Goal: Task Accomplishment & Management: Manage account settings

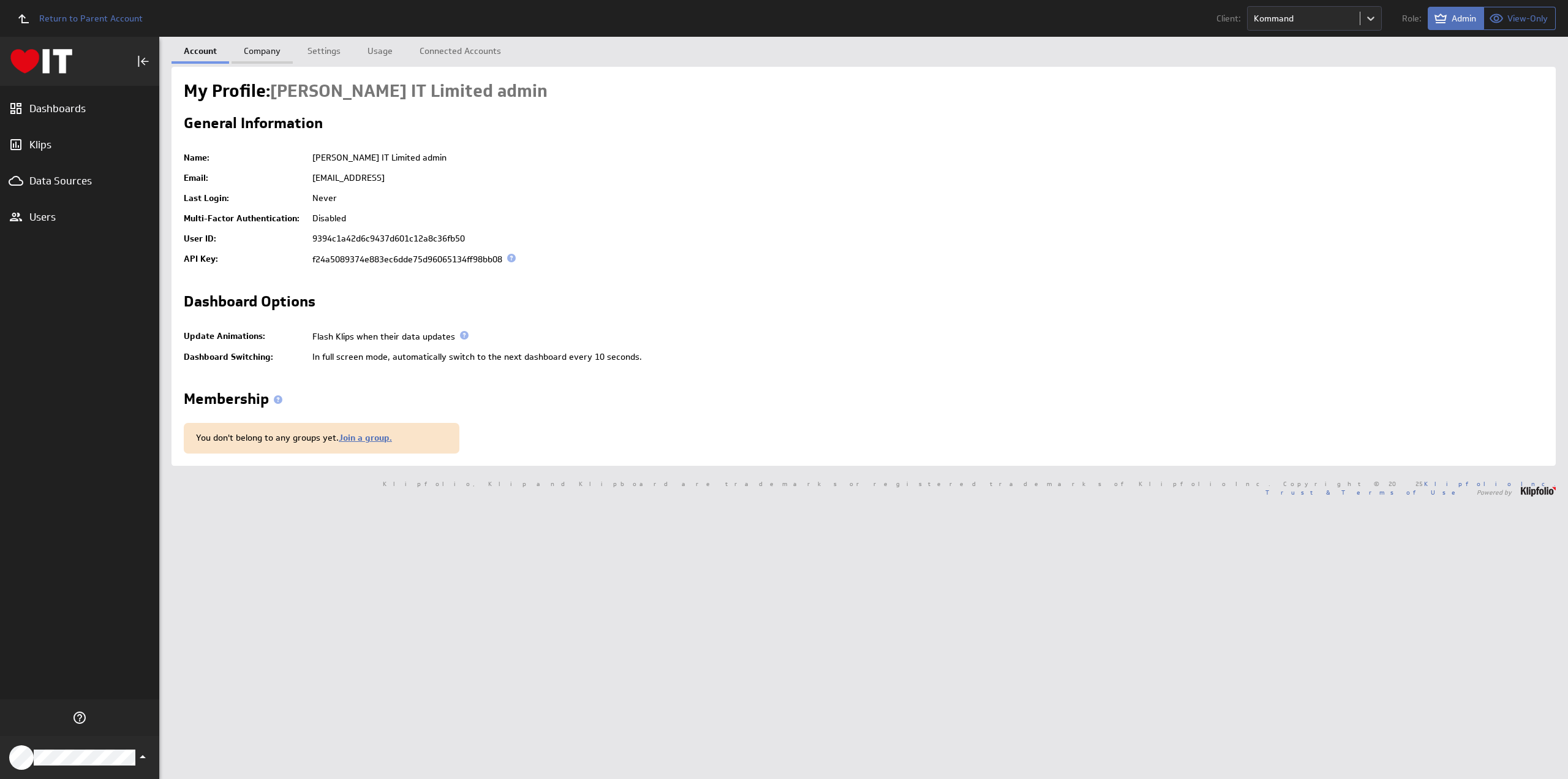
click at [289, 49] on link "Company" at bounding box center [262, 49] width 62 height 24
click at [323, 49] on link "Settings" at bounding box center [324, 49] width 58 height 24
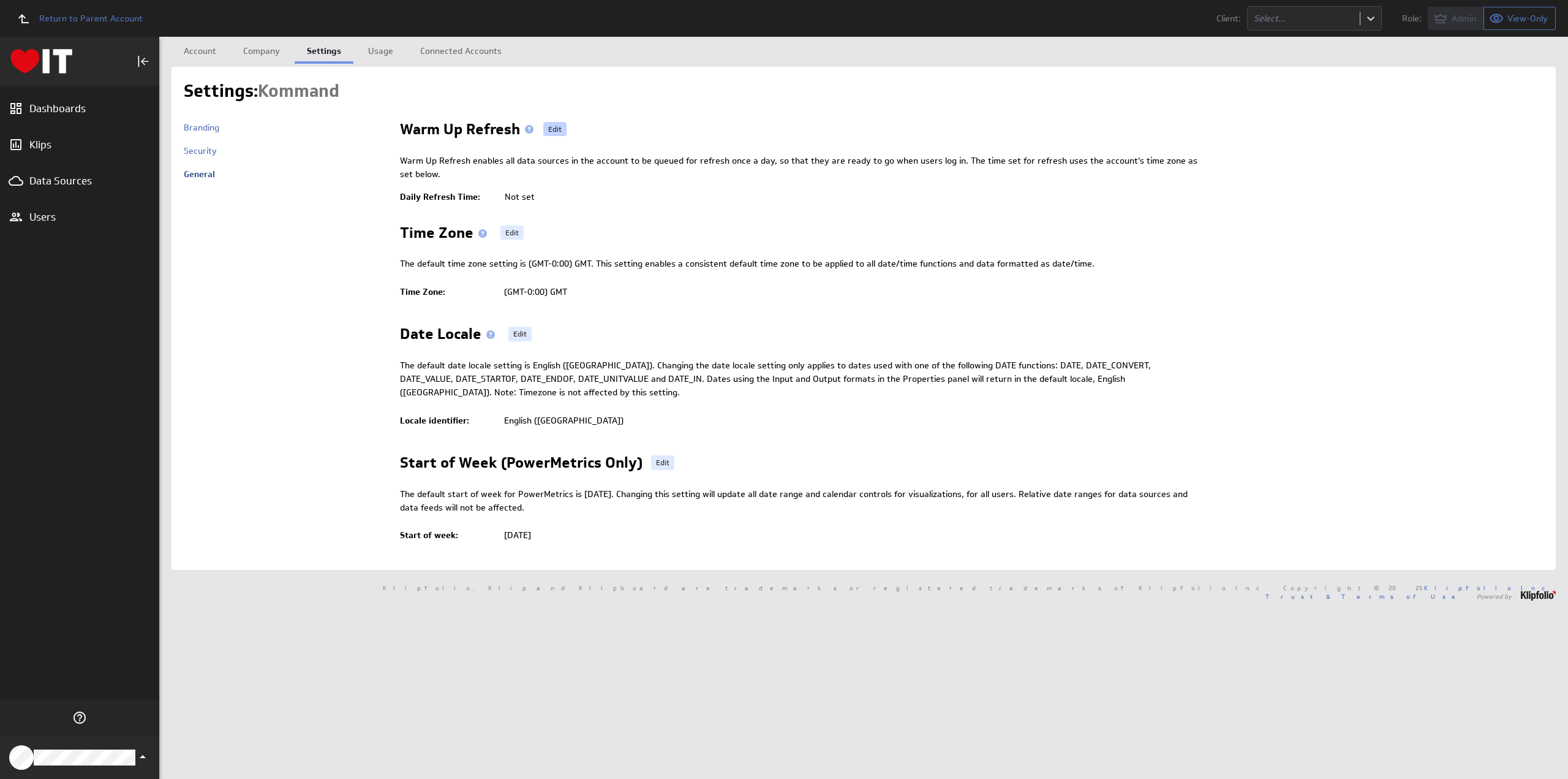
click at [555, 128] on span "Edit" at bounding box center [555, 129] width 13 height 15
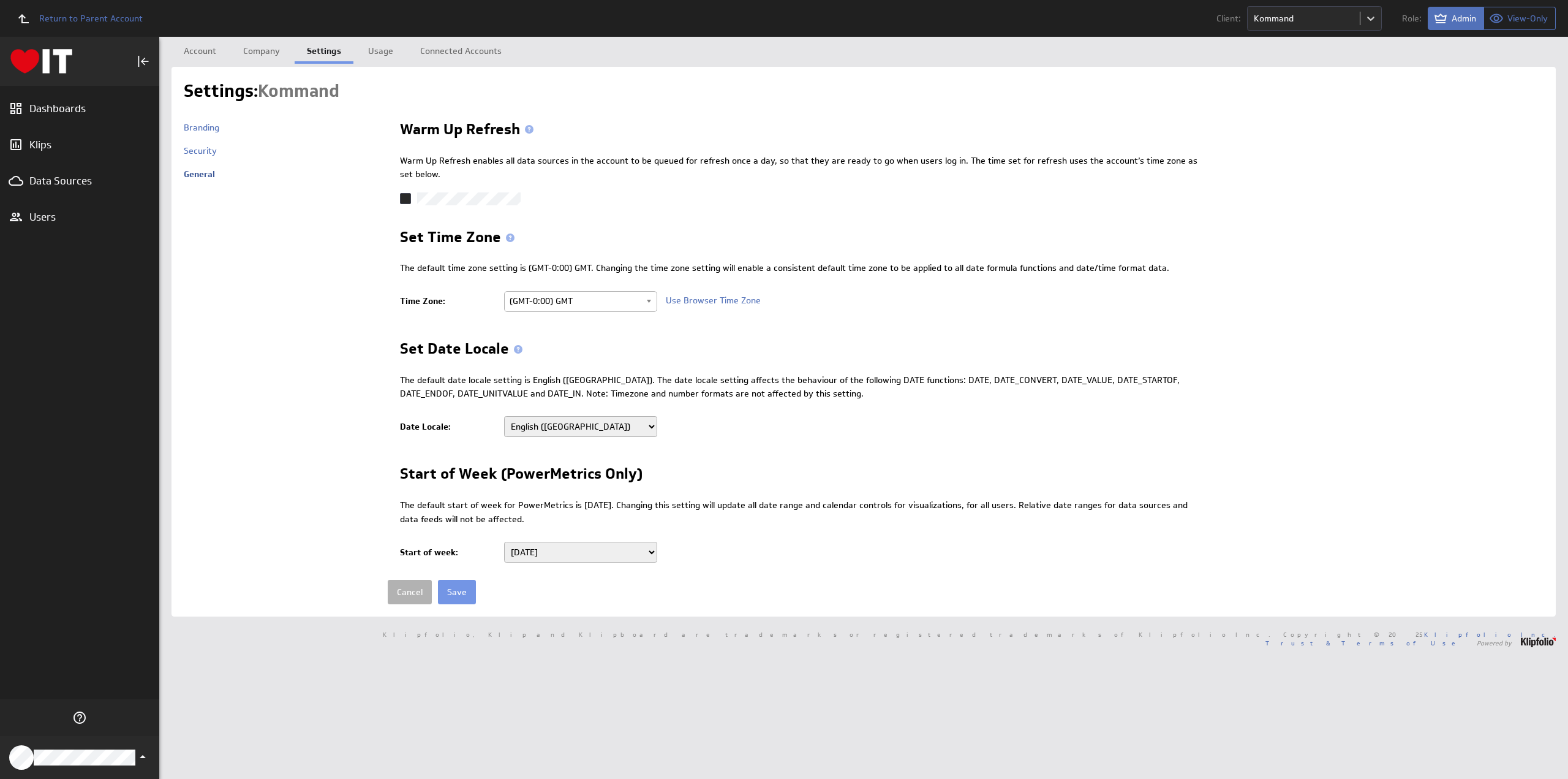
click at [401, 197] on icon at bounding box center [405, 198] width 10 height 10
click at [0, 0] on input "checkbox" at bounding box center [0, 0] width 0 height 0
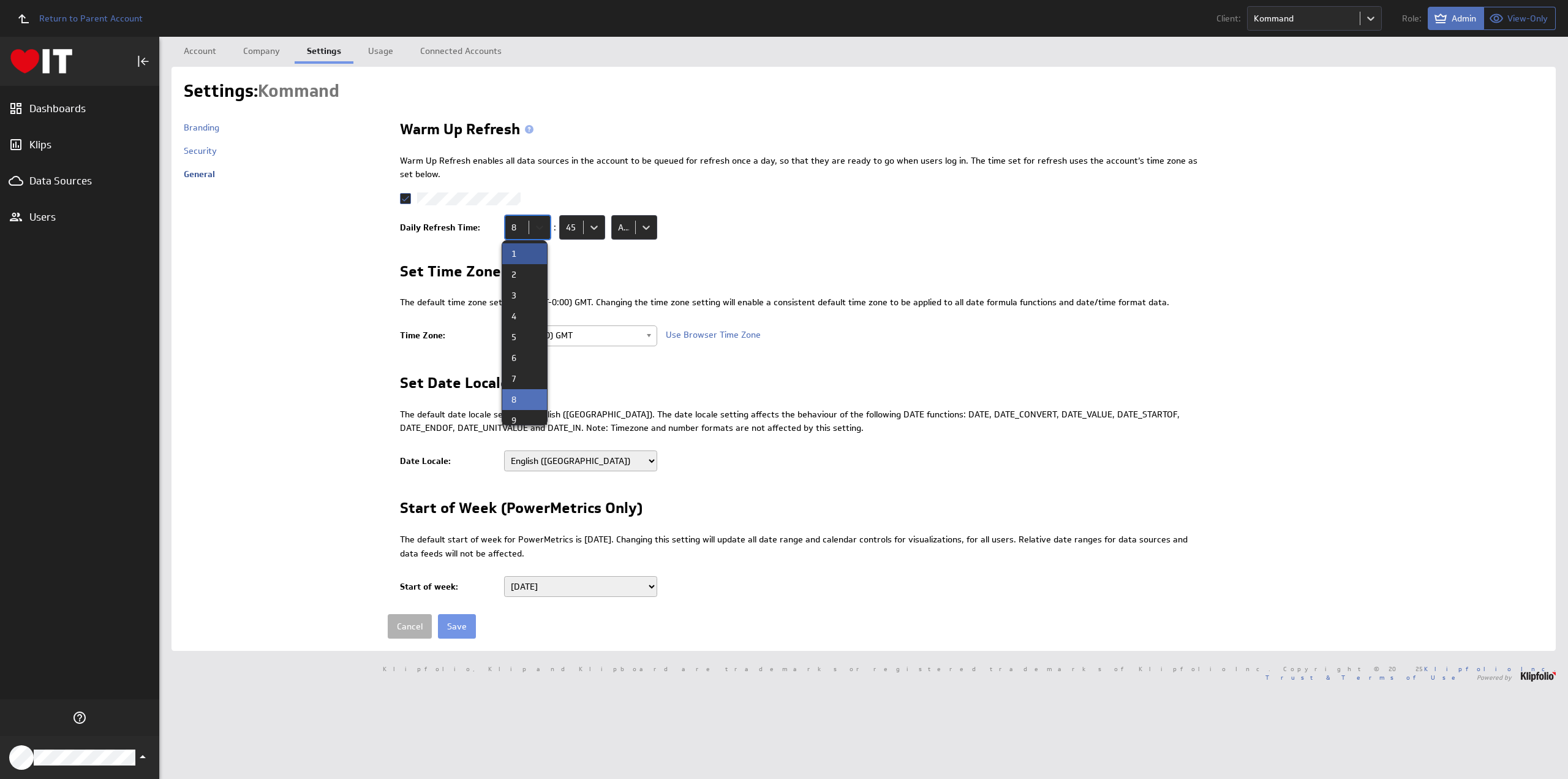
click at [542, 230] on body "Return to Parent Account Client: Kommand Role: Admin View-Only (no message) Das…" at bounding box center [784, 389] width 1568 height 779
click at [520, 354] on div "6" at bounding box center [524, 358] width 26 height 8
click at [589, 230] on body "Return to Parent Account Client: Kommand Role: Admin View-Only (no message) Das…" at bounding box center [784, 389] width 1568 height 779
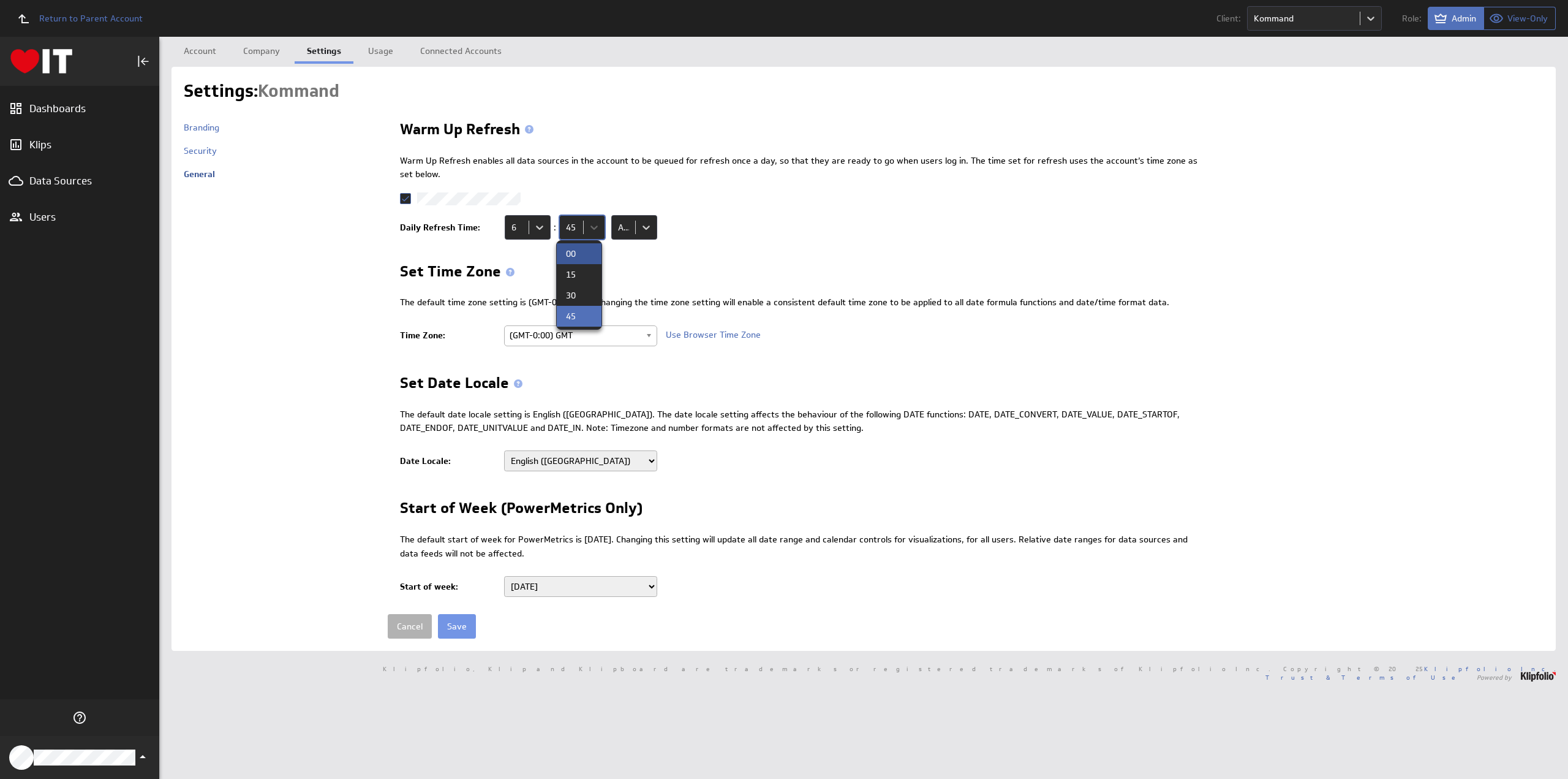
click at [581, 251] on div "00" at bounding box center [579, 253] width 26 height 8
click at [551, 335] on span "(GMT-0:00) GMT" at bounding box center [575, 335] width 131 height 19
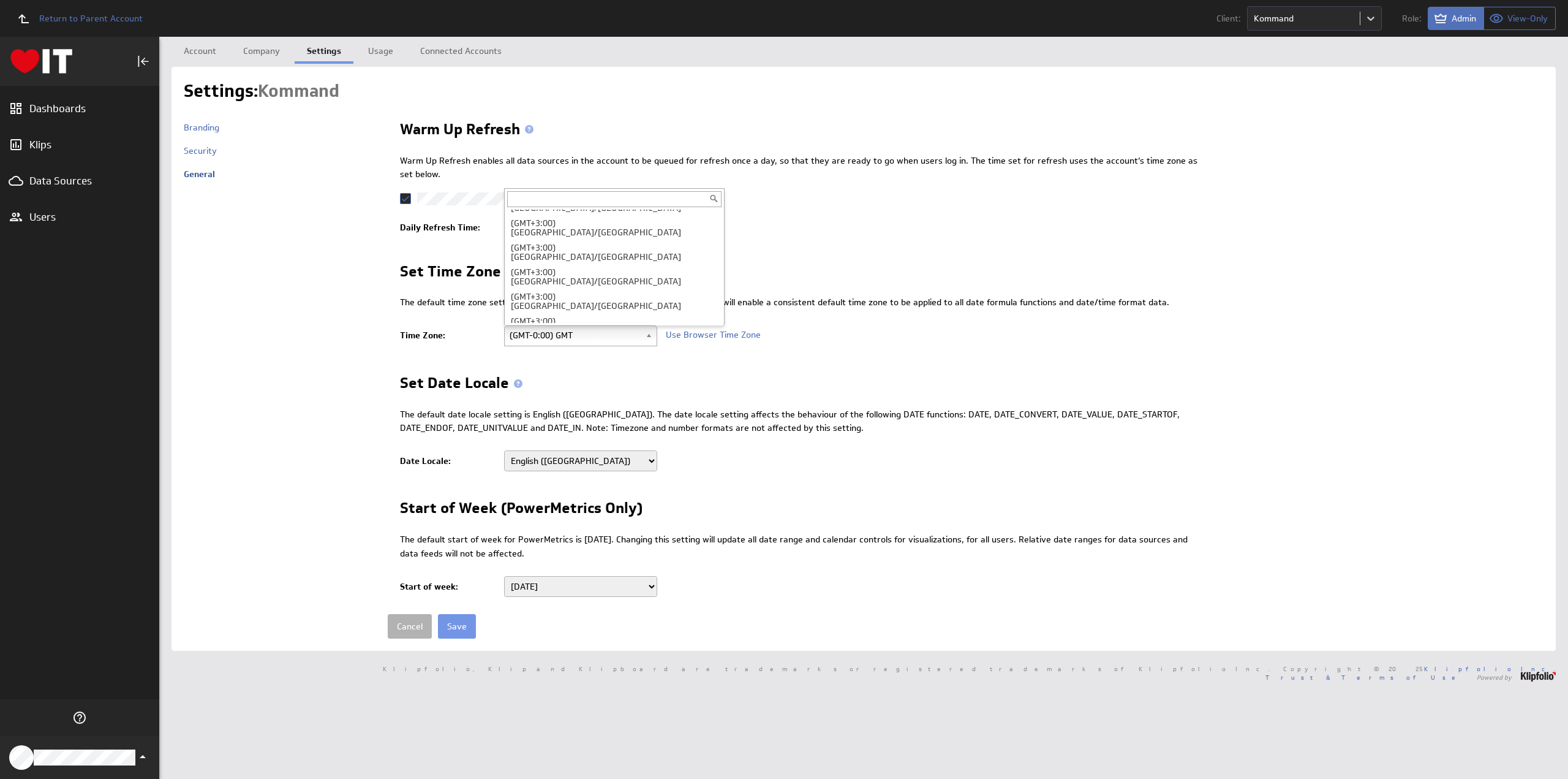
scroll to position [8253, 0]
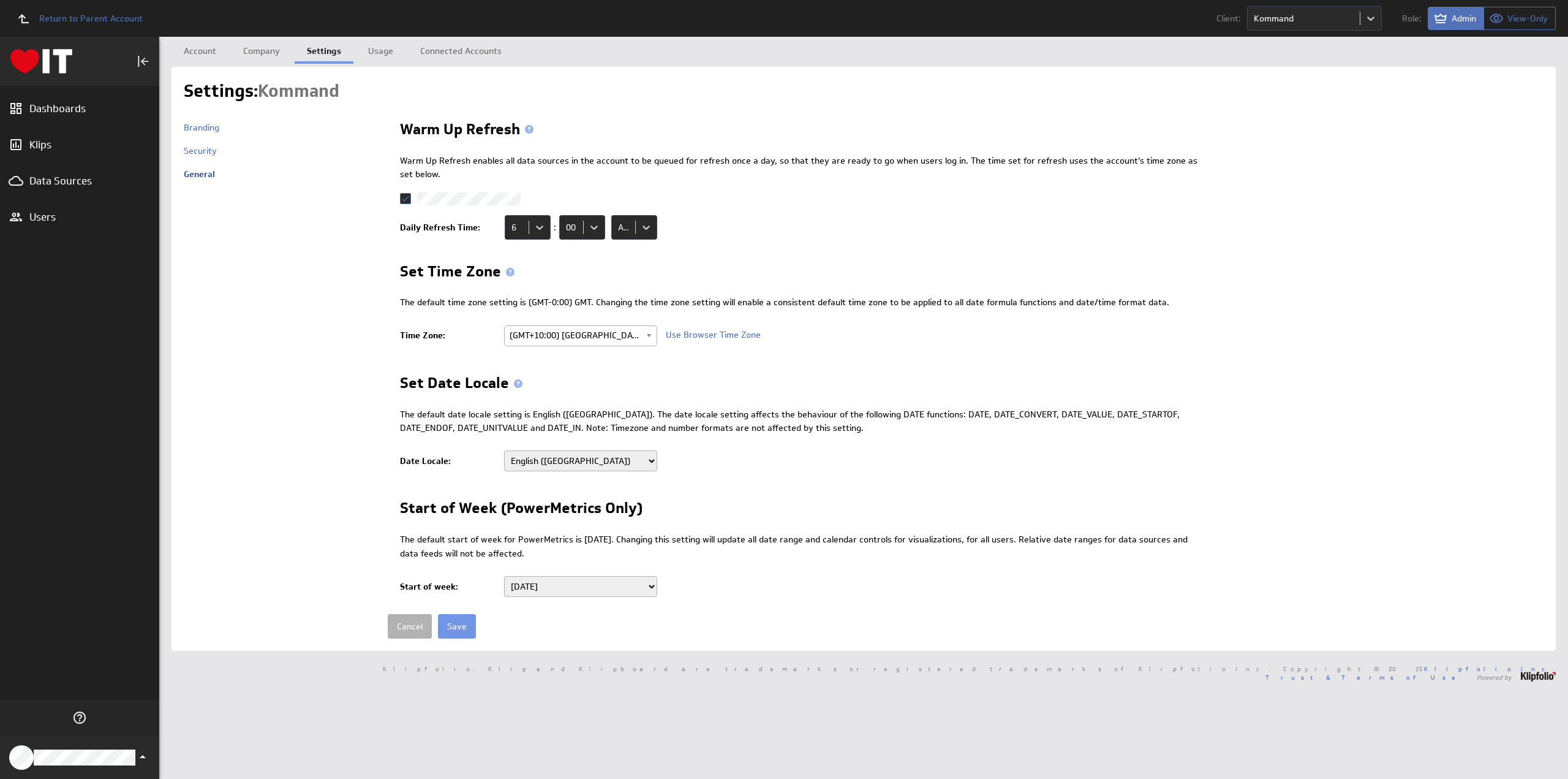
click at [560, 460] on select "Albanian Albanian (Albania) Arabic Arabic (Algeria) Arabic (Bahrain) Arabic (Eg…" at bounding box center [581, 461] width 153 height 21
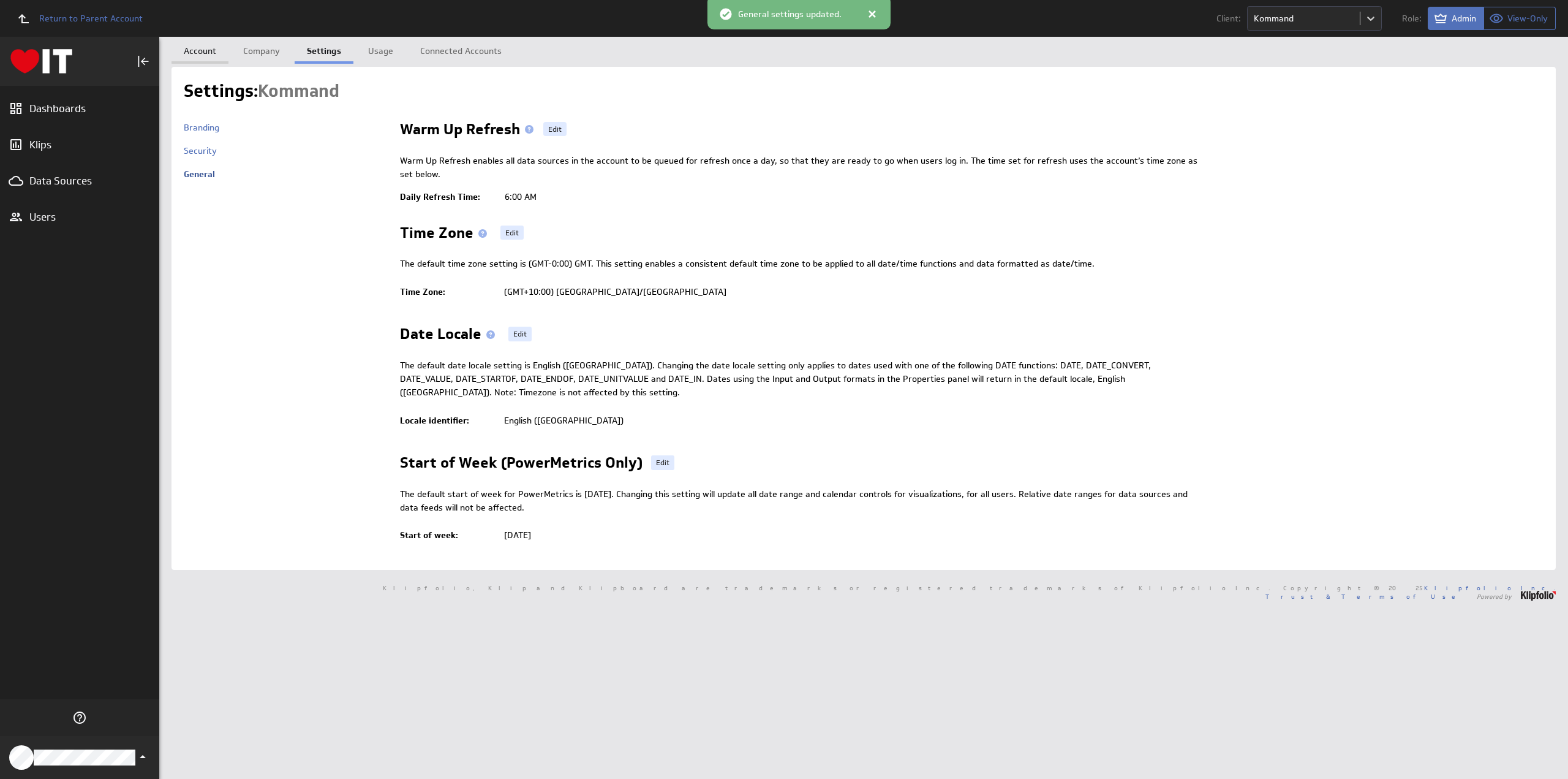
click at [200, 49] on link "Account" at bounding box center [200, 49] width 57 height 24
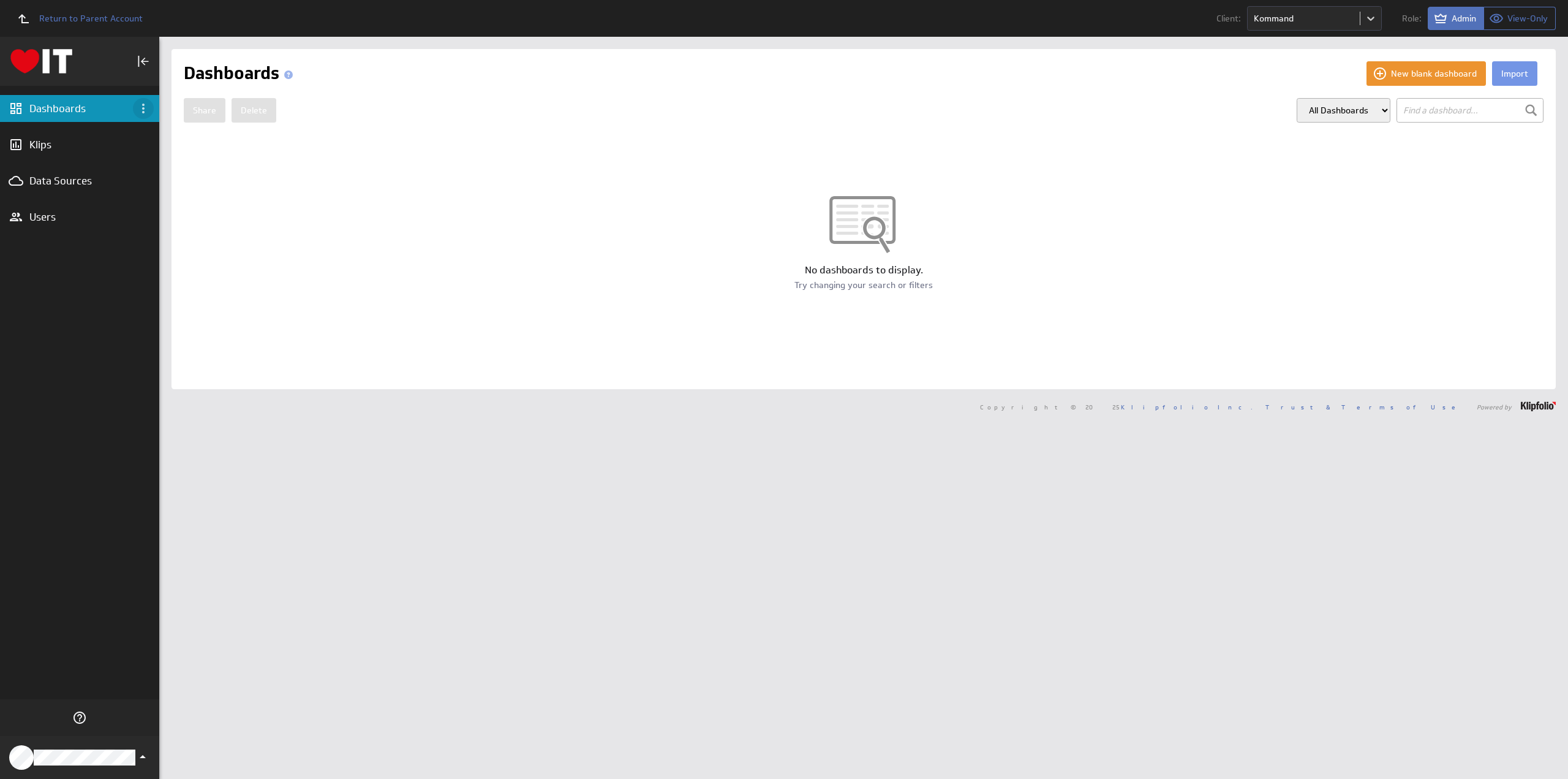
click at [142, 107] on icon "Dashboard menu" at bounding box center [143, 108] width 15 height 15
